Goal: Navigation & Orientation: Find specific page/section

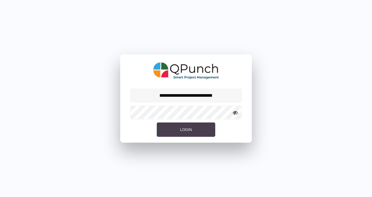
click at [194, 130] on button "Login" at bounding box center [186, 130] width 58 height 15
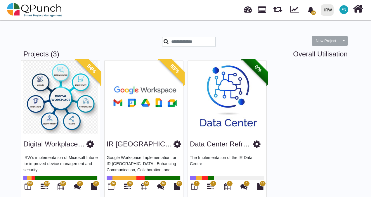
scroll to position [11, 0]
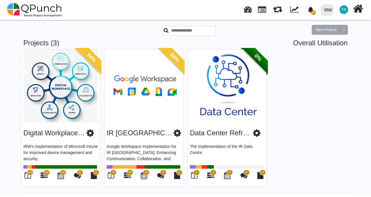
click at [231, 85] on img at bounding box center [227, 85] width 79 height 73
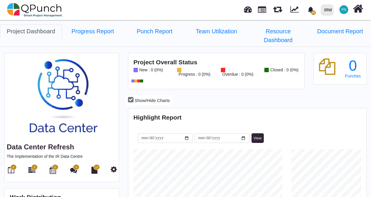
scroll to position [74, 79]
click at [98, 34] on link "Progress Report" at bounding box center [93, 31] width 62 height 13
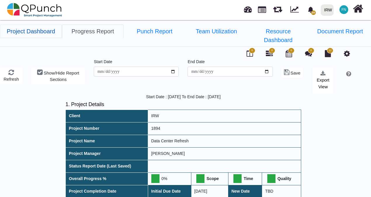
click at [27, 32] on link "Project Dashboard" at bounding box center [31, 31] width 62 height 13
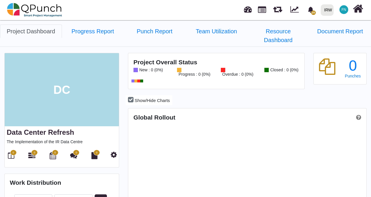
scroll to position [104, 237]
